Goal: Check status

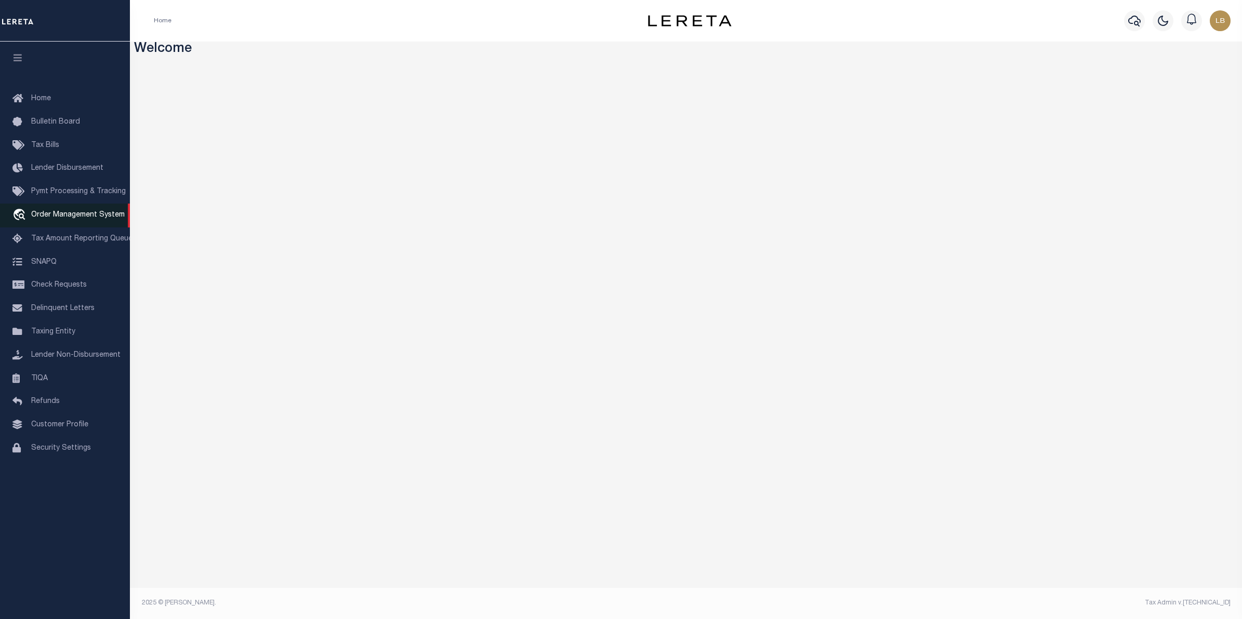
click at [48, 216] on span "Order Management System" at bounding box center [78, 215] width 94 height 7
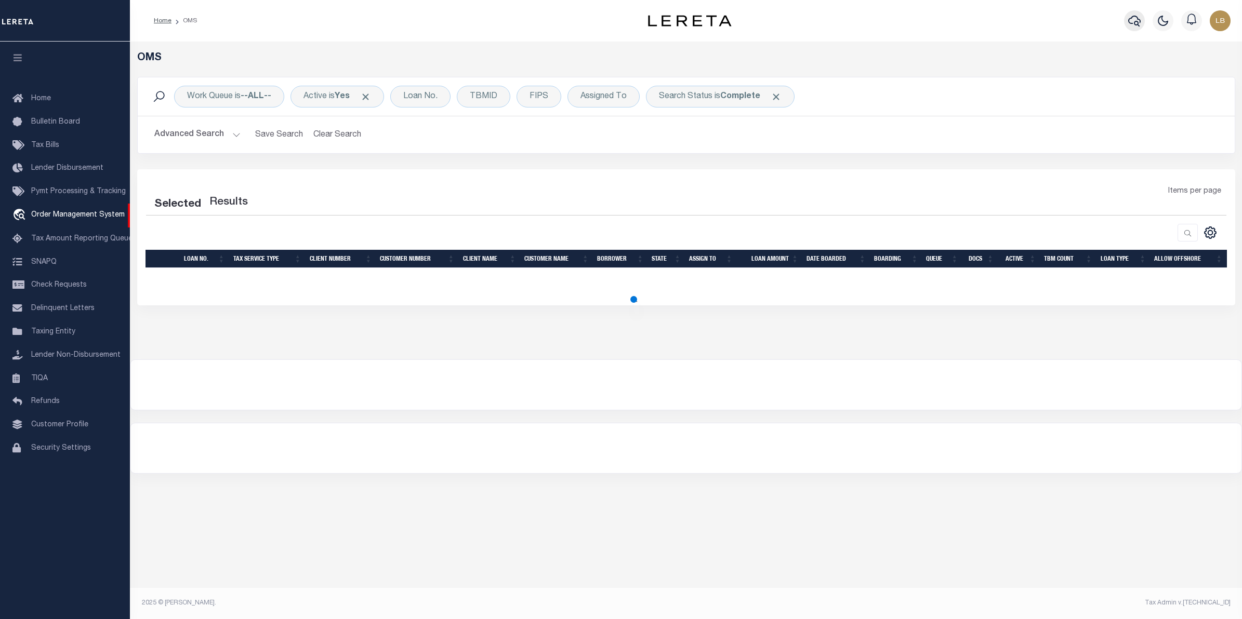
click at [1132, 17] on icon "button" at bounding box center [1134, 21] width 12 height 11
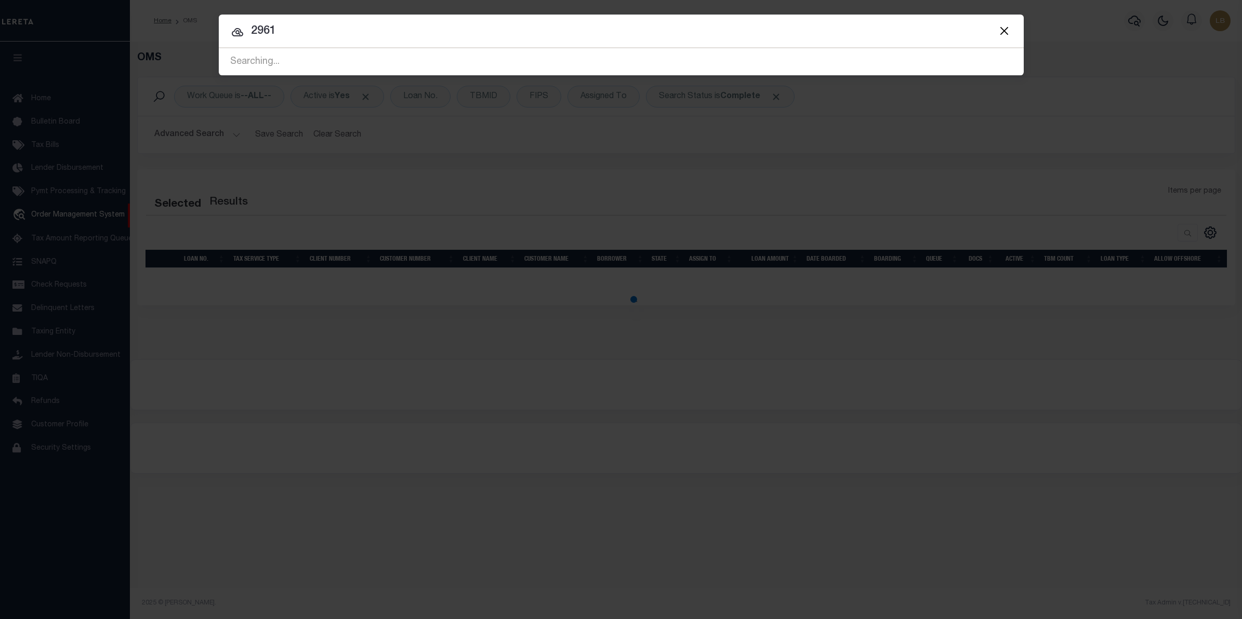
type input "2961"
select select "200"
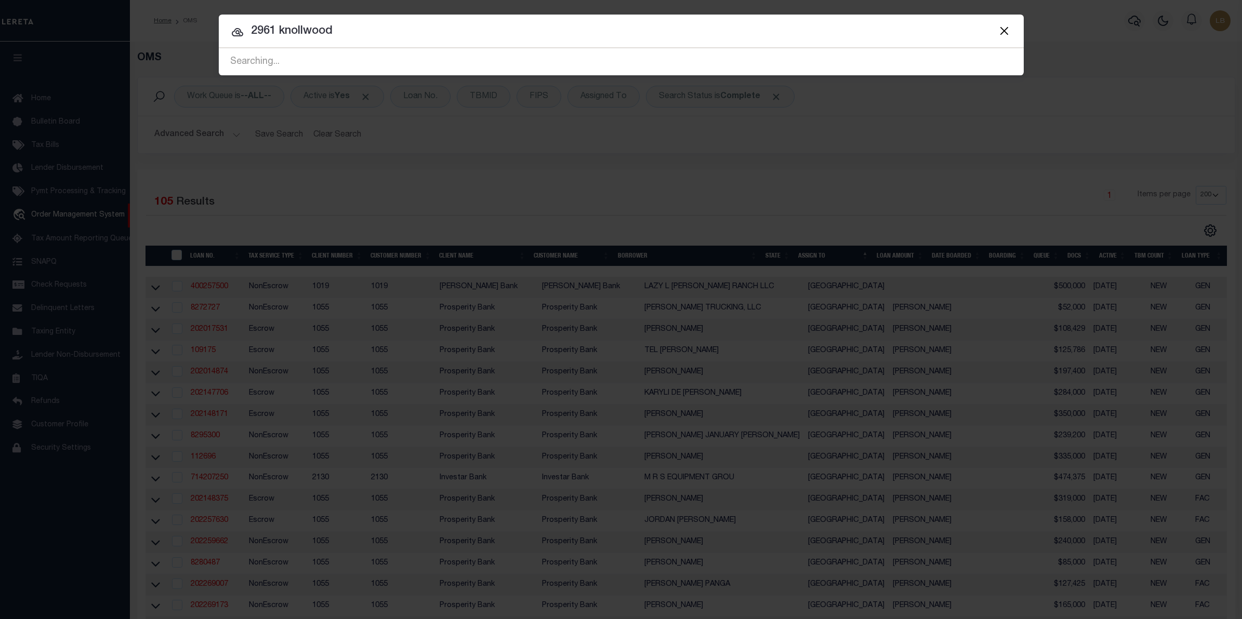
type input "2961 knollwood"
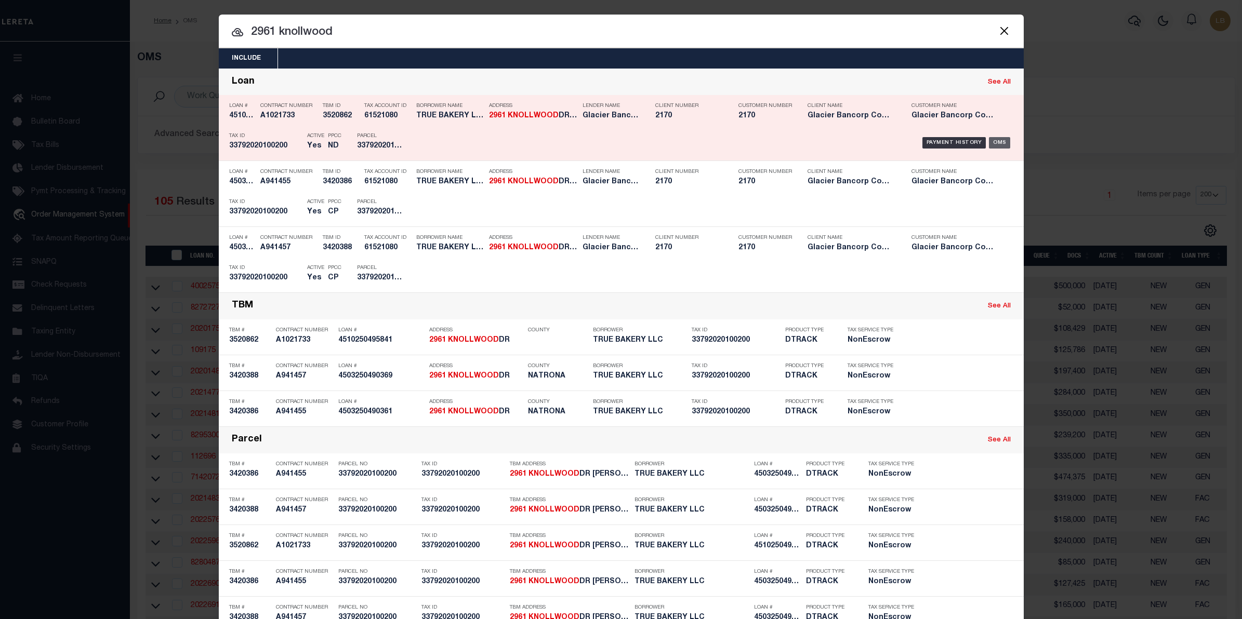
click at [993, 142] on div "OMS" at bounding box center [999, 142] width 21 height 11
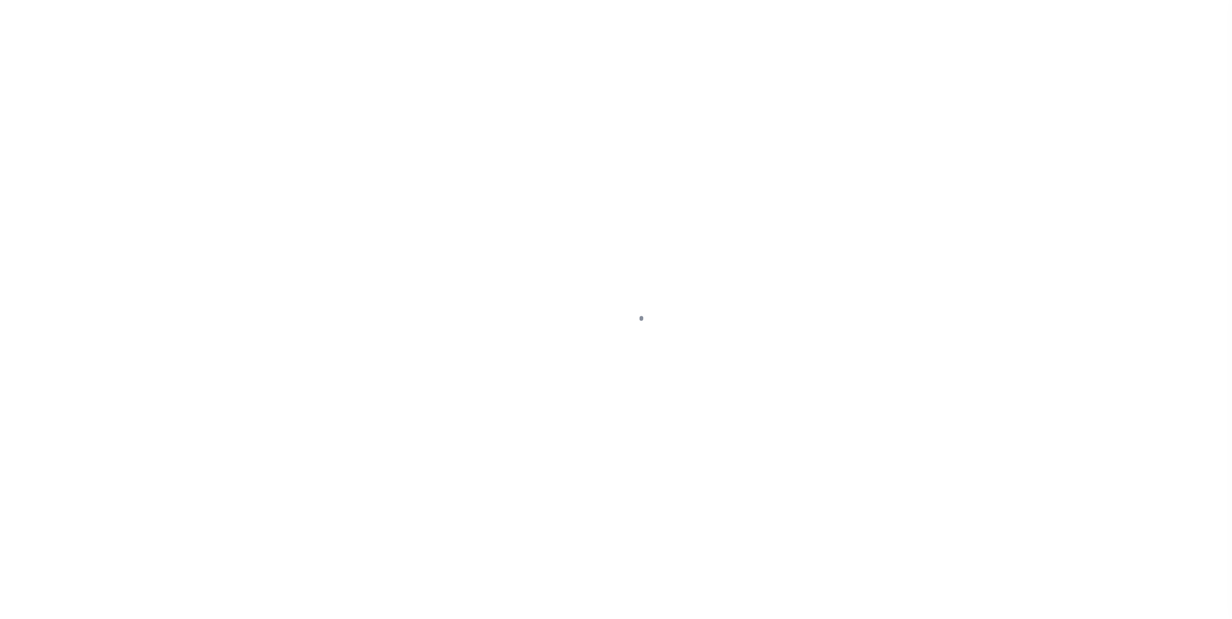
select select "10"
select select "20"
select select "NonEscrow"
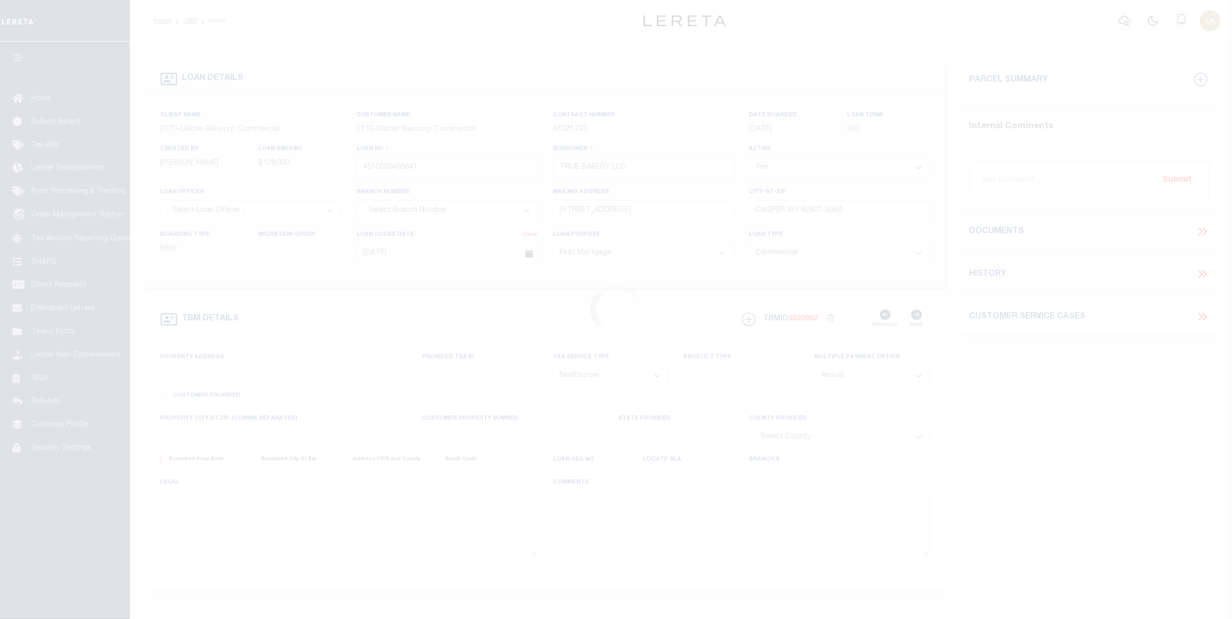
type input "[STREET_ADDRESS]"
type input "33792020100200"
select select
type input "CASPER WY 82604-4718"
type input "WY"
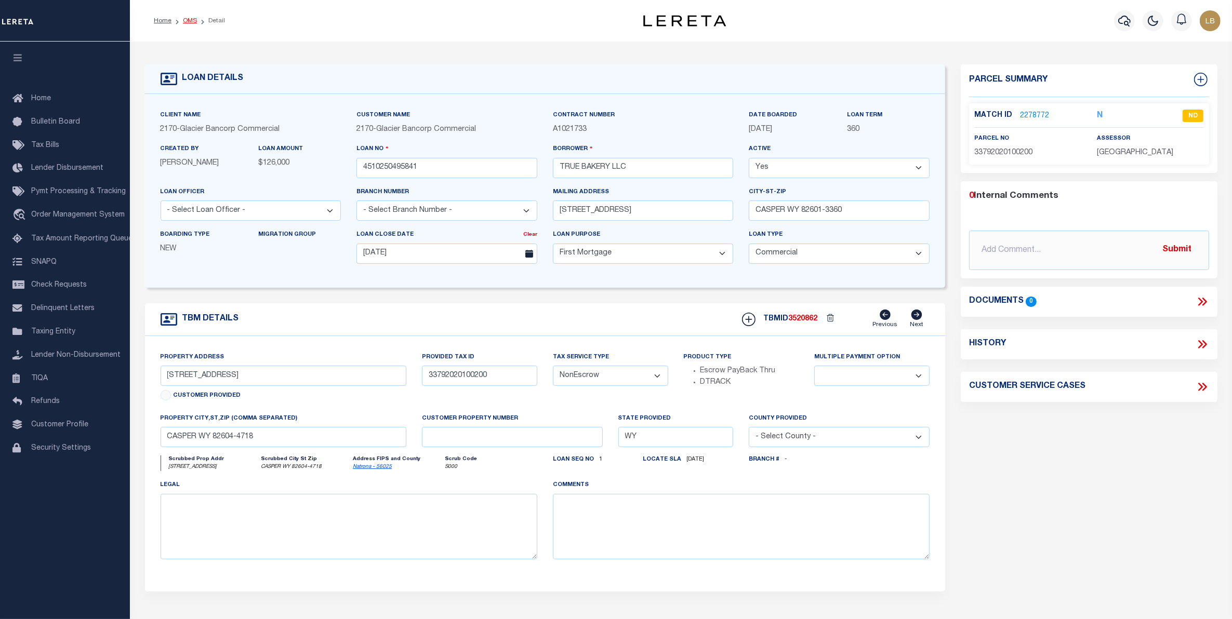
click at [189, 19] on link "OMS" at bounding box center [190, 21] width 14 height 6
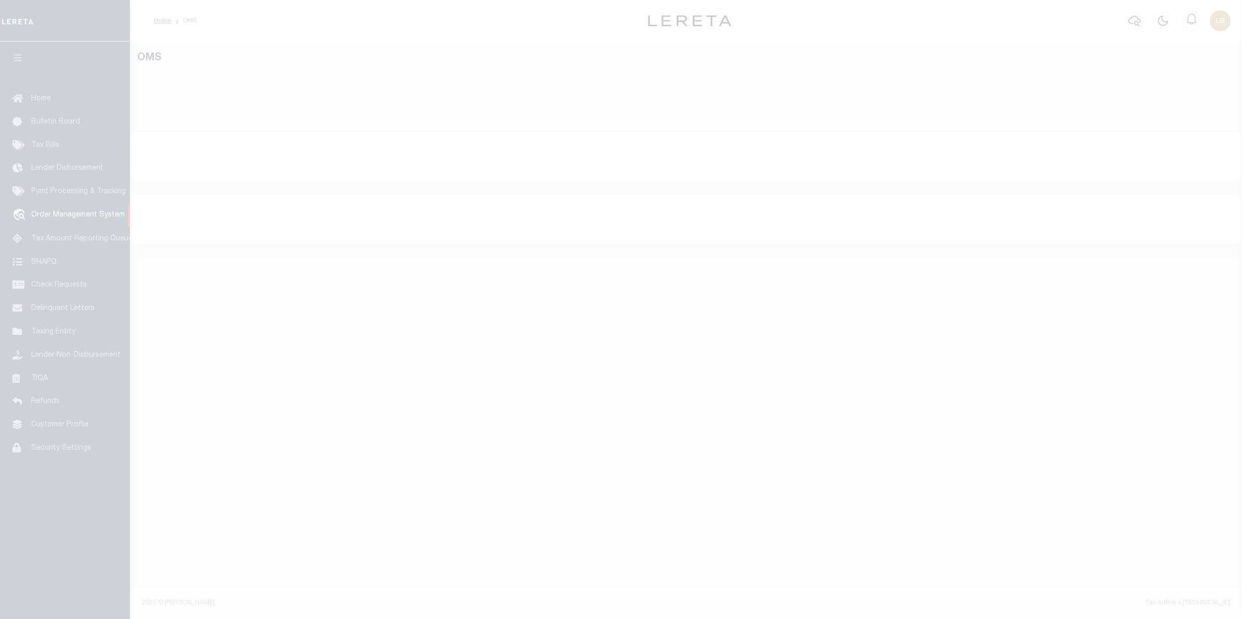
select select "[GEOGRAPHIC_DATA]"
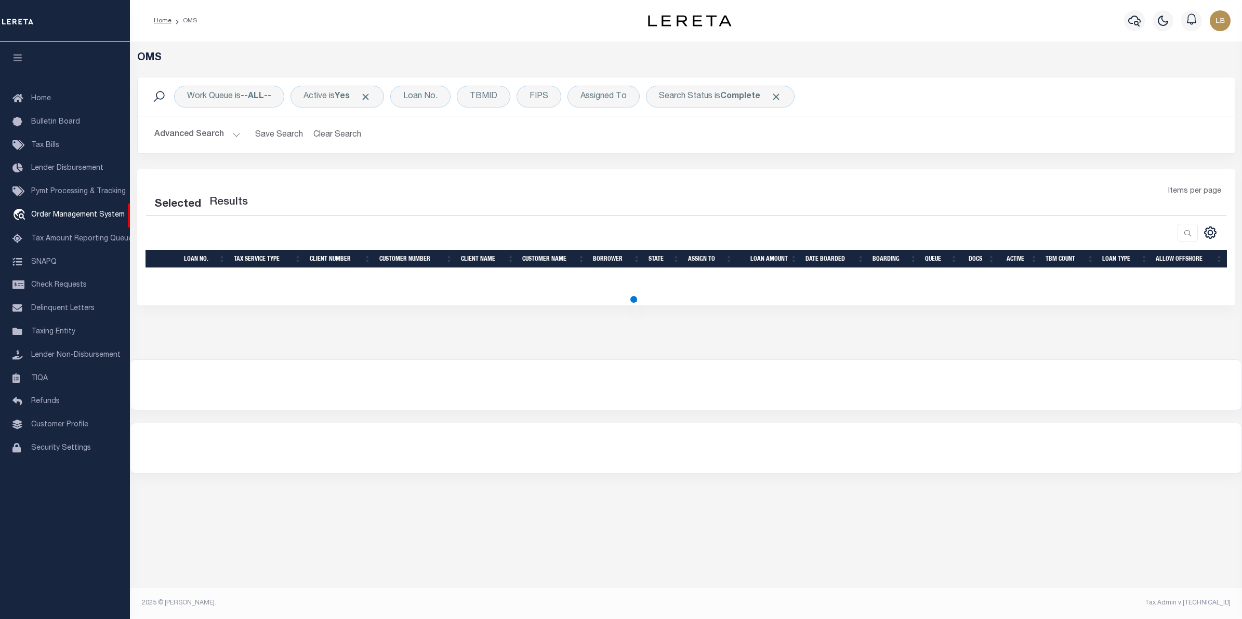
click at [190, 133] on button "Advanced Search" at bounding box center [197, 135] width 86 height 20
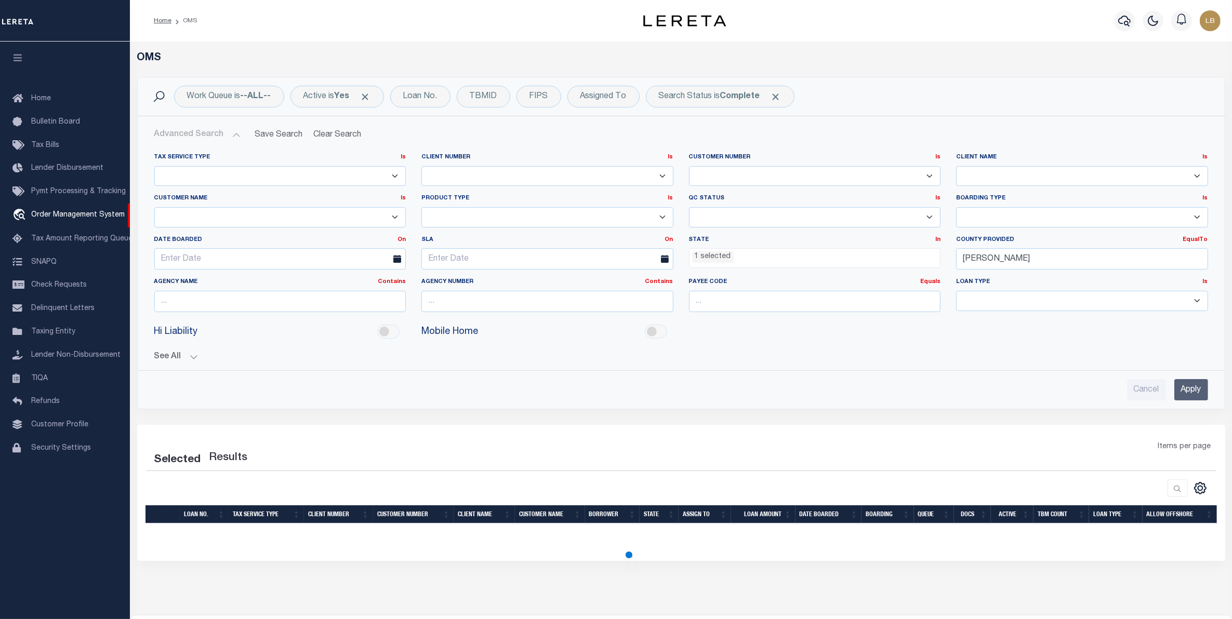
click at [205, 215] on select "Accumatch - Refunds ACM CGS IV-B-B LN LLC ACM CGS IV-B-B RE LLC ACM Florida LN …" at bounding box center [280, 217] width 252 height 20
select select "200"
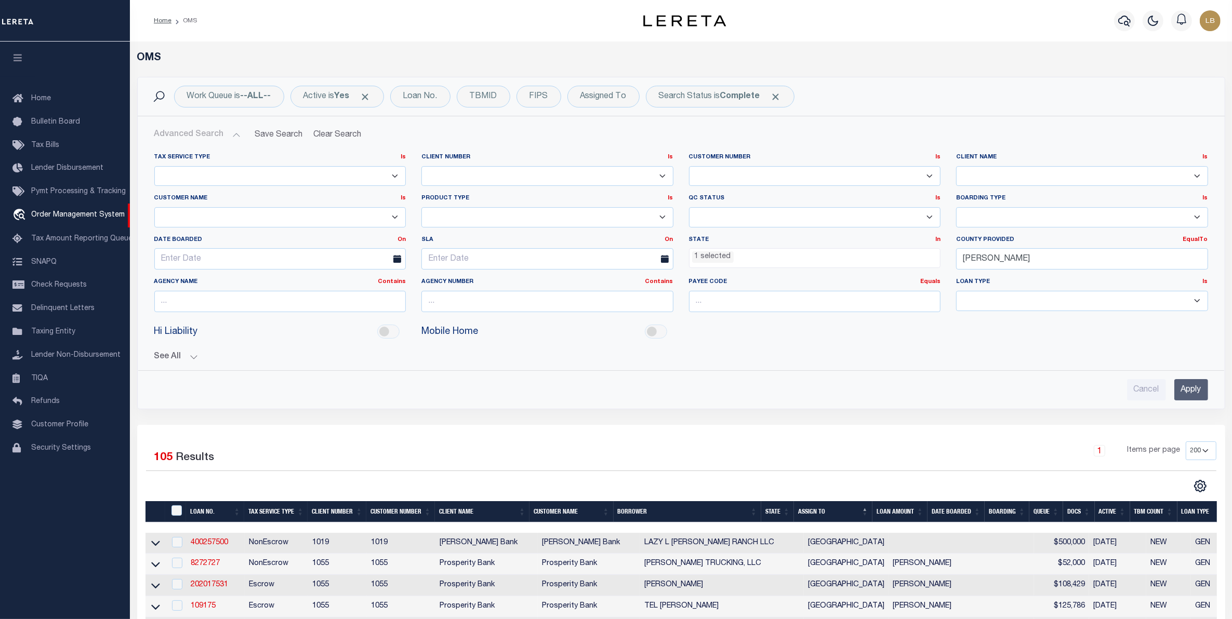
select select "Glacier Bancorp Commercial"
click at [154, 208] on select "Accumatch - Refunds ACM CGS IV-B-B LN LLC ACM CGS IV-B-B RE LLC ACM Florida LN …" at bounding box center [280, 217] width 252 height 20
click at [743, 97] on b "Complete" at bounding box center [740, 97] width 40 height 8
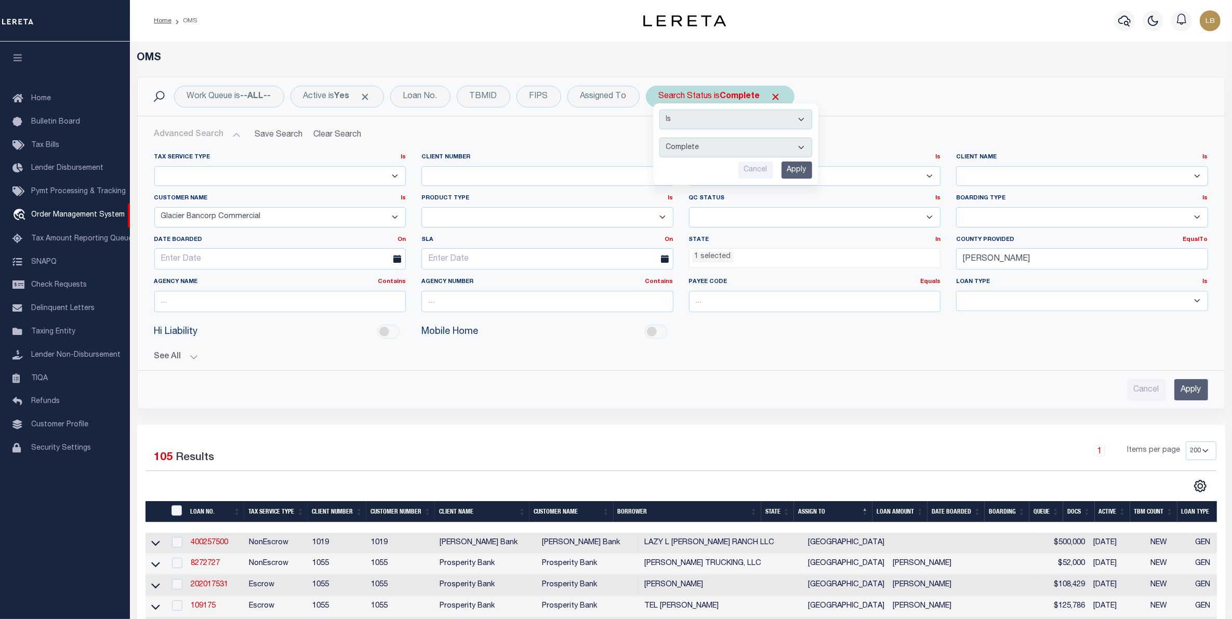
click at [705, 143] on select "Automated Search Bad Parcel Complete Duplicate Parcel High Dollar Reporting In …" at bounding box center [736, 148] width 153 height 20
select select "ND"
click at [662, 138] on select "Automated Search Bad Parcel Complete Duplicate Parcel High Dollar Reporting In …" at bounding box center [736, 148] width 153 height 20
click at [803, 168] on input "Apply" at bounding box center [797, 170] width 31 height 17
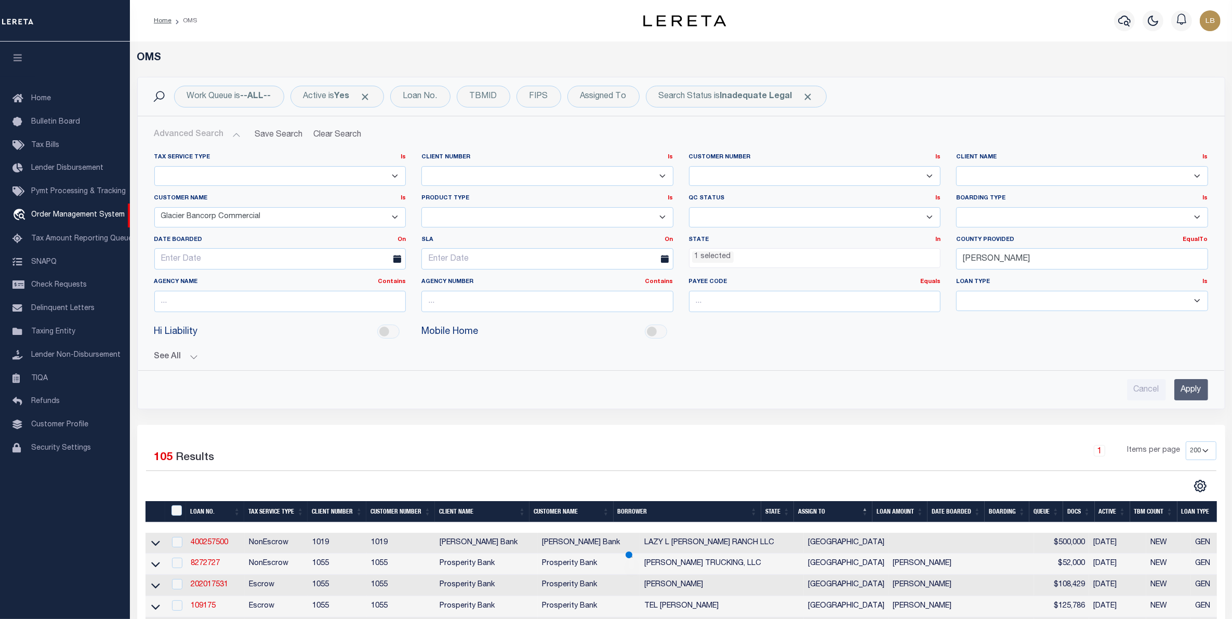
click at [1189, 393] on input "Apply" at bounding box center [1192, 389] width 34 height 21
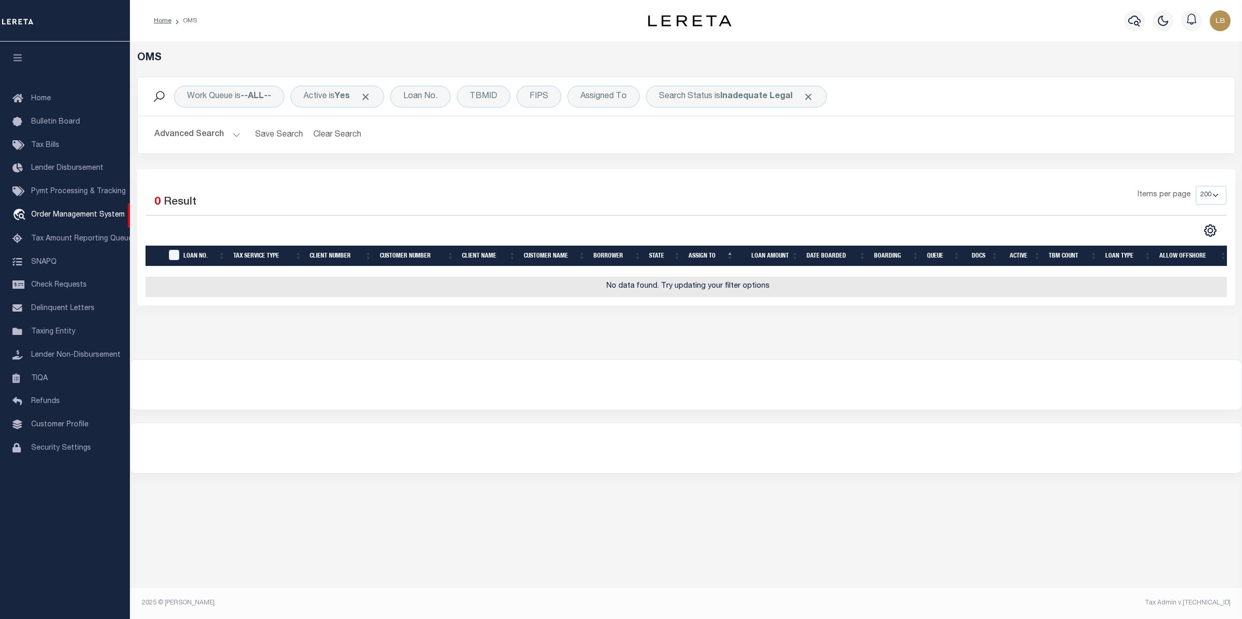
click at [206, 133] on button "Advanced Search" at bounding box center [197, 135] width 86 height 20
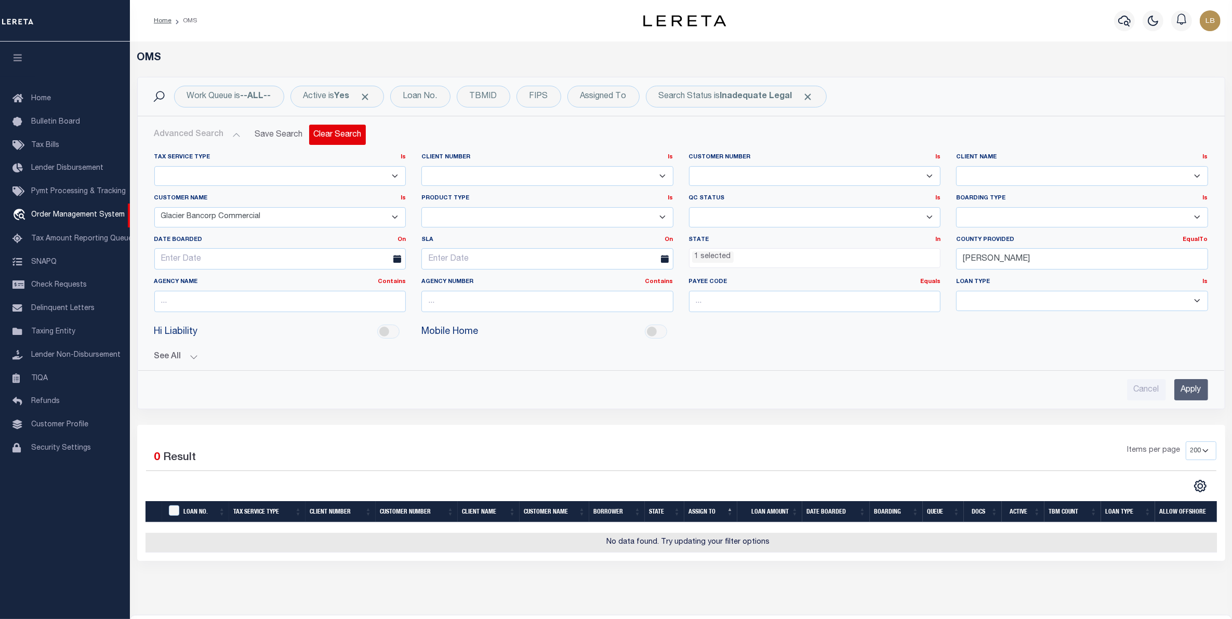
click at [315, 138] on button "Clear Search" at bounding box center [337, 135] width 57 height 20
select select
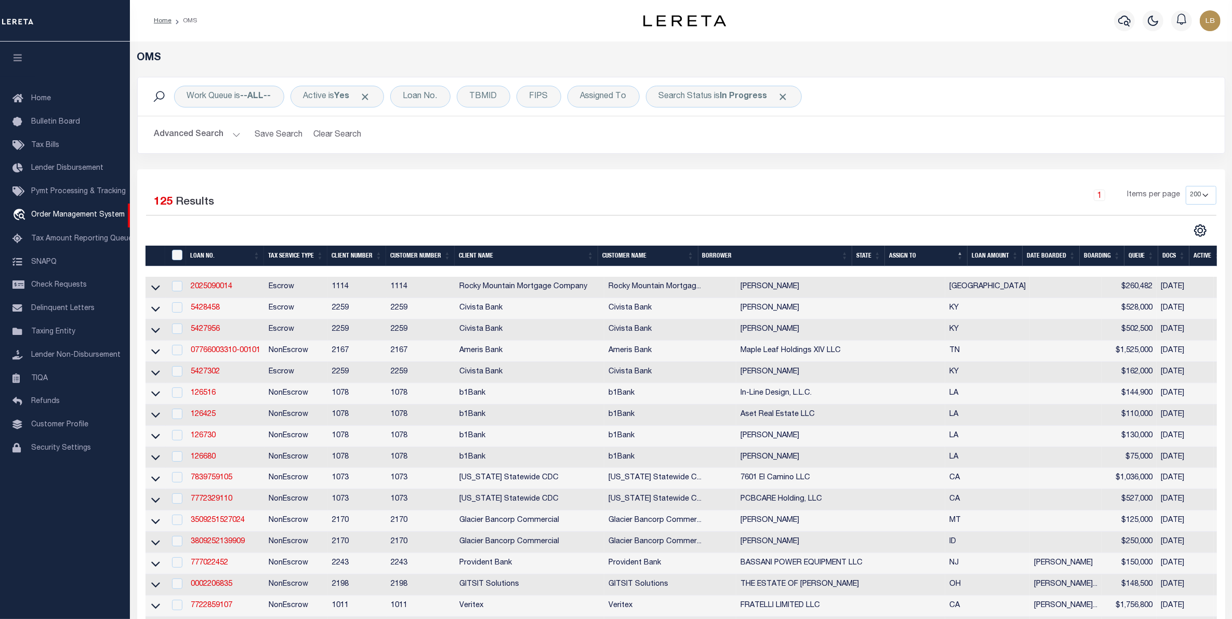
click at [193, 134] on button "Advanced Search" at bounding box center [197, 135] width 86 height 20
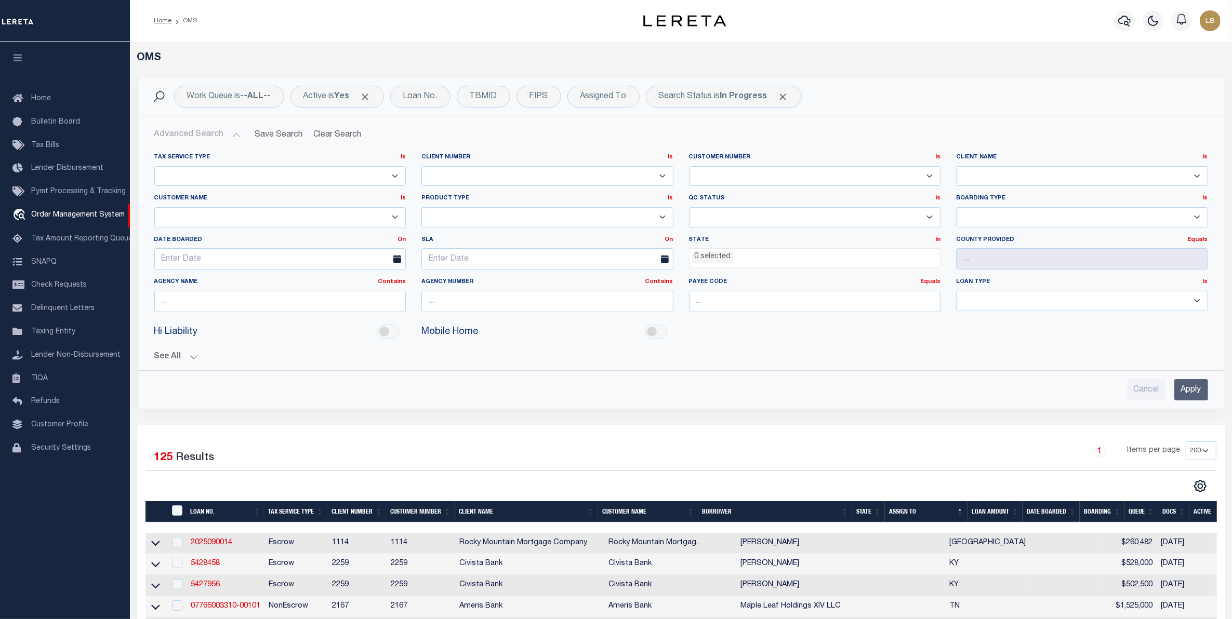
click at [188, 214] on select "Accumatch - Refunds ACM CGS IV-B-B LN LLC ACM CGS IV-B-B RE LLC ACM Florida LN …" at bounding box center [280, 217] width 252 height 20
select select "Glacier Bancorp Commercial"
click at [154, 208] on select "Accumatch - Refunds ACM CGS IV-B-B LN LLC ACM CGS IV-B-B RE LLC ACM Florida LN …" at bounding box center [280, 217] width 252 height 20
click at [756, 96] on b "In Progress" at bounding box center [743, 97] width 47 height 8
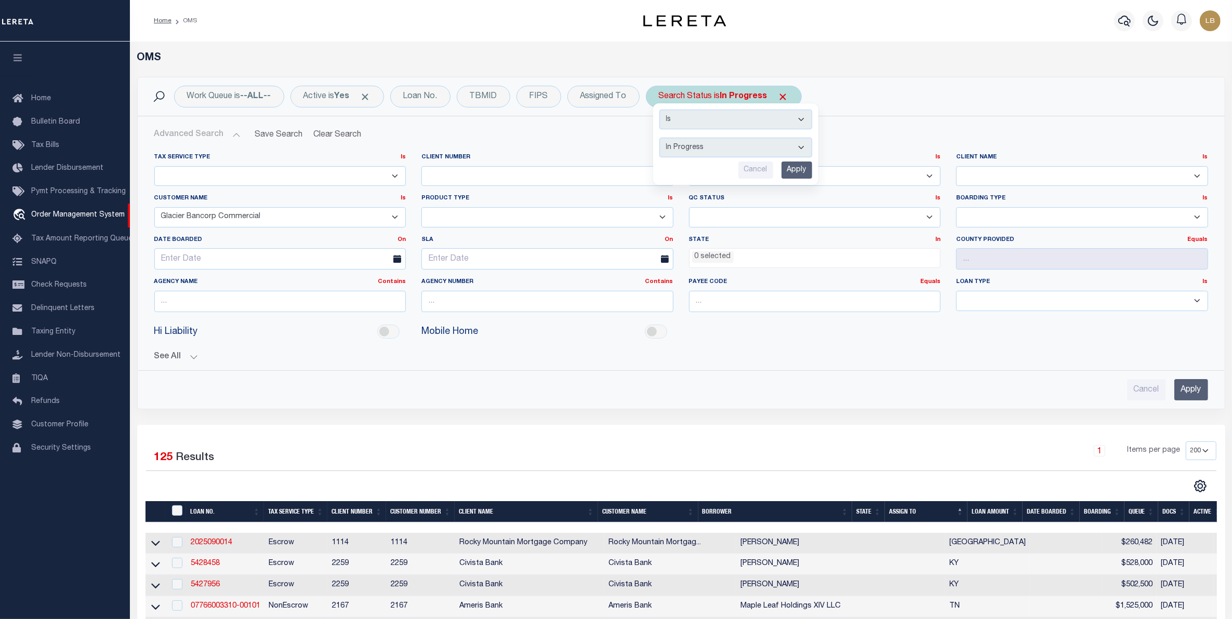
click at [696, 146] on select "Automated Search Bad Parcel Complete Duplicate Parcel High Dollar Reporting In …" at bounding box center [736, 148] width 153 height 20
select select "ND"
click at [662, 138] on select "Automated Search Bad Parcel Complete Duplicate Parcel High Dollar Reporting In …" at bounding box center [736, 148] width 153 height 20
click at [794, 173] on input "Apply" at bounding box center [797, 170] width 31 height 17
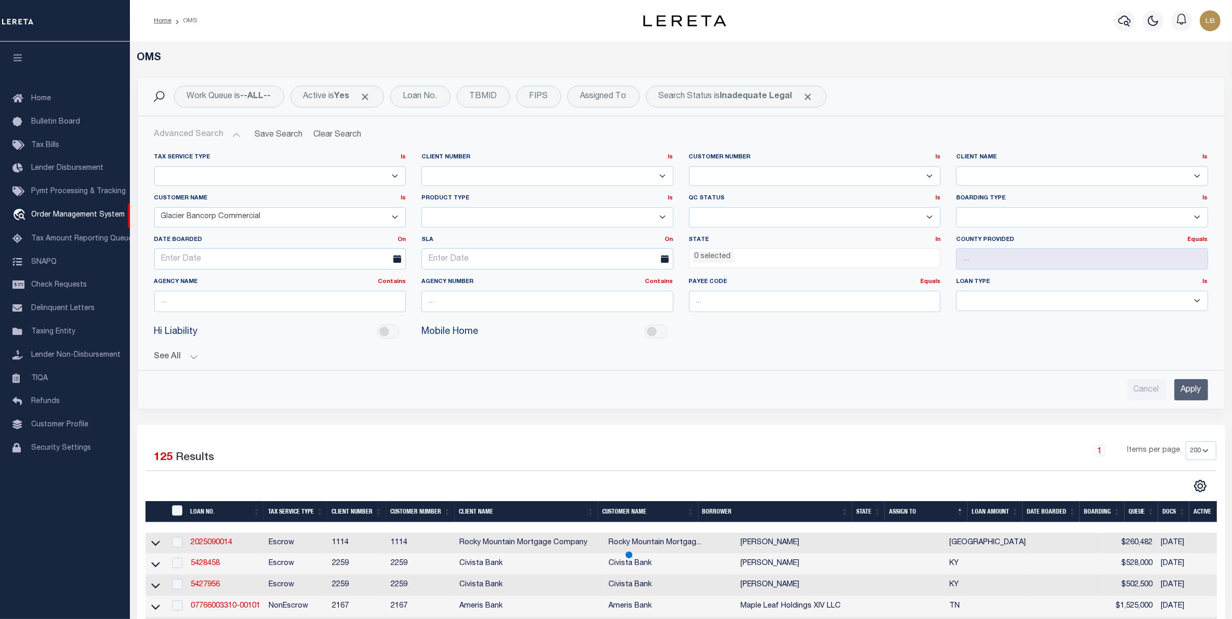
click at [1194, 386] on input "Apply" at bounding box center [1192, 389] width 34 height 21
